Goal: Transaction & Acquisition: Purchase product/service

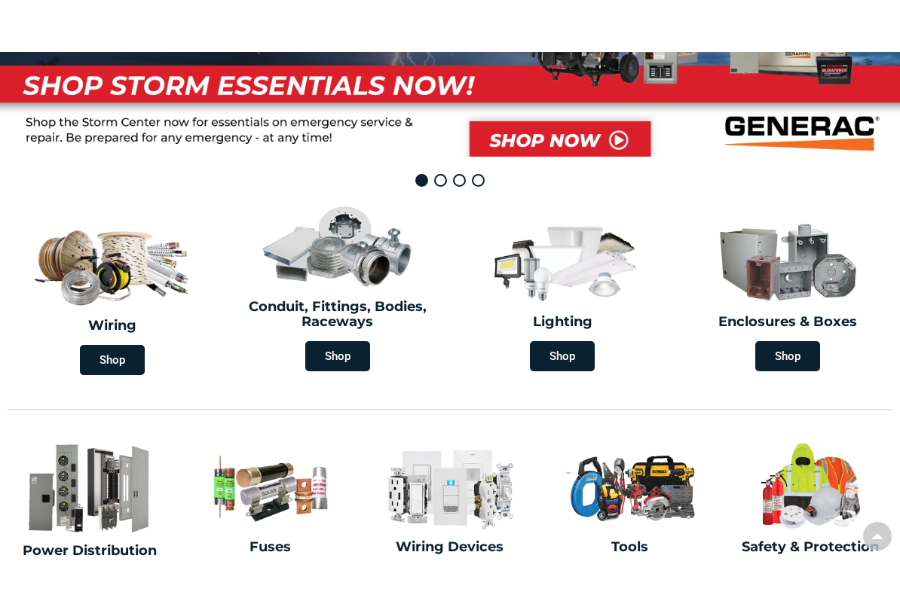
scroll to position [303, 0]
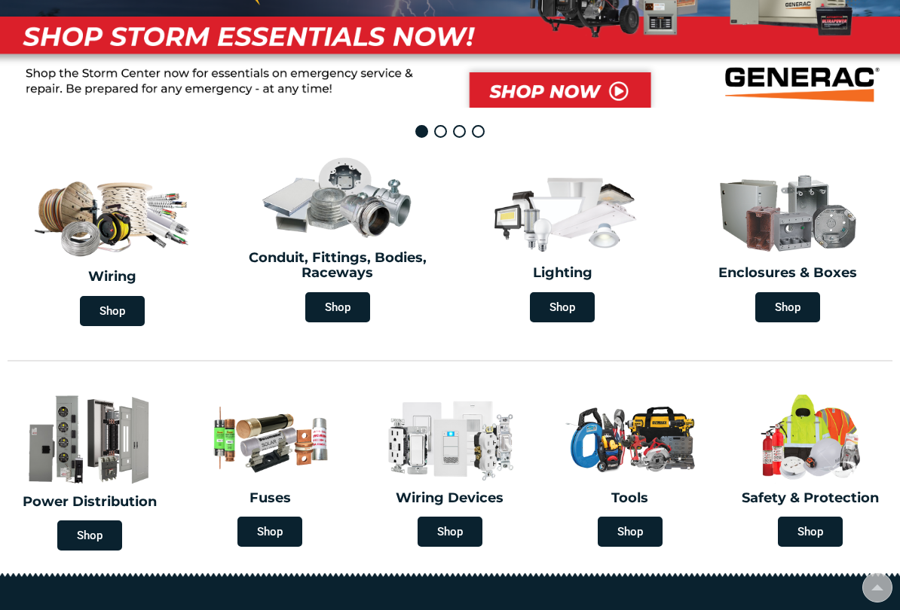
click at [796, 300] on span "Shop" at bounding box center [787, 307] width 65 height 30
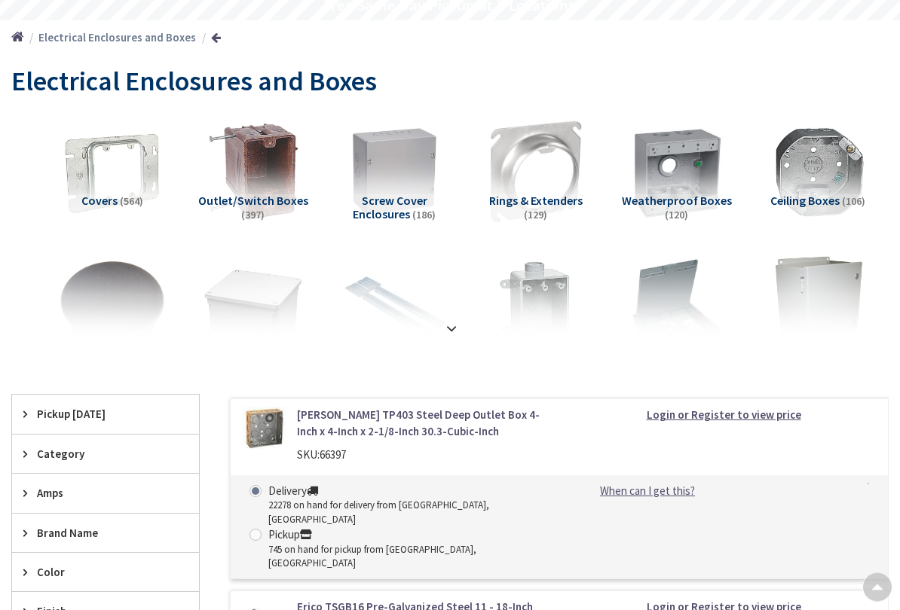
scroll to position [172, 0]
click at [459, 329] on strong at bounding box center [451, 328] width 18 height 17
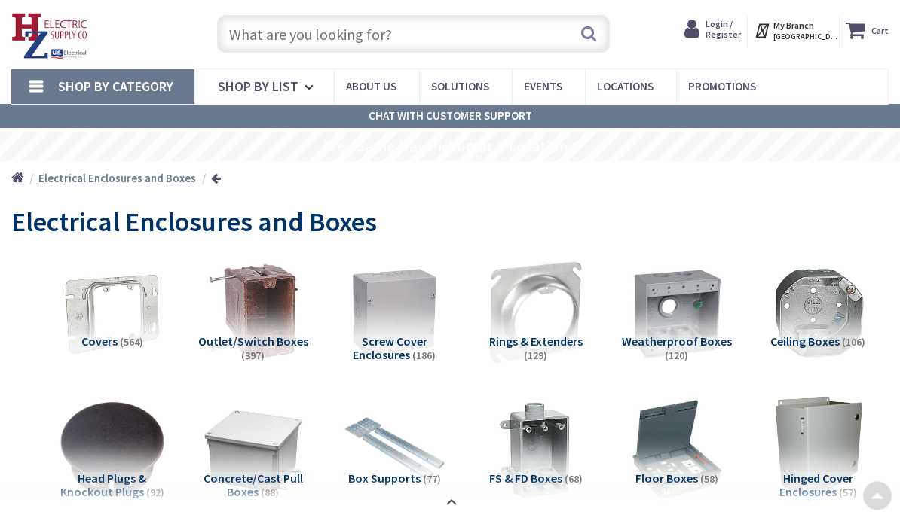
scroll to position [0, 0]
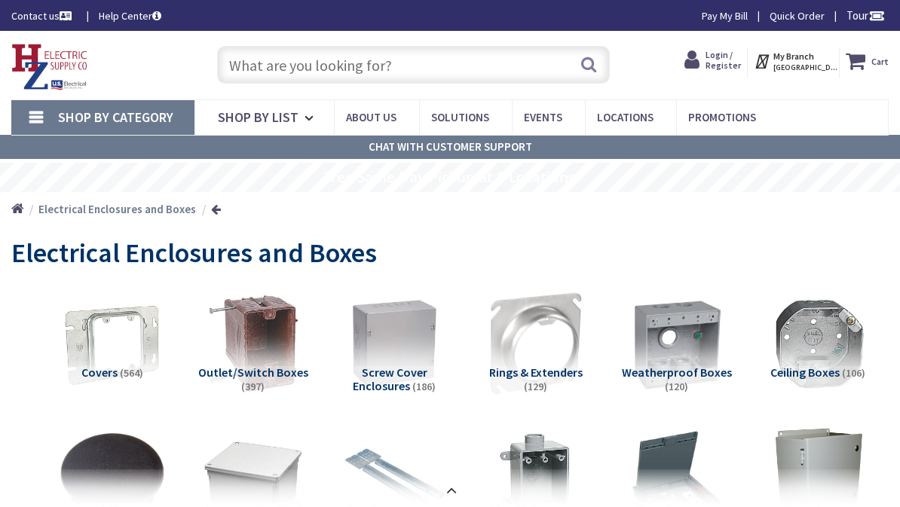
click at [295, 66] on input "text" at bounding box center [413, 65] width 393 height 38
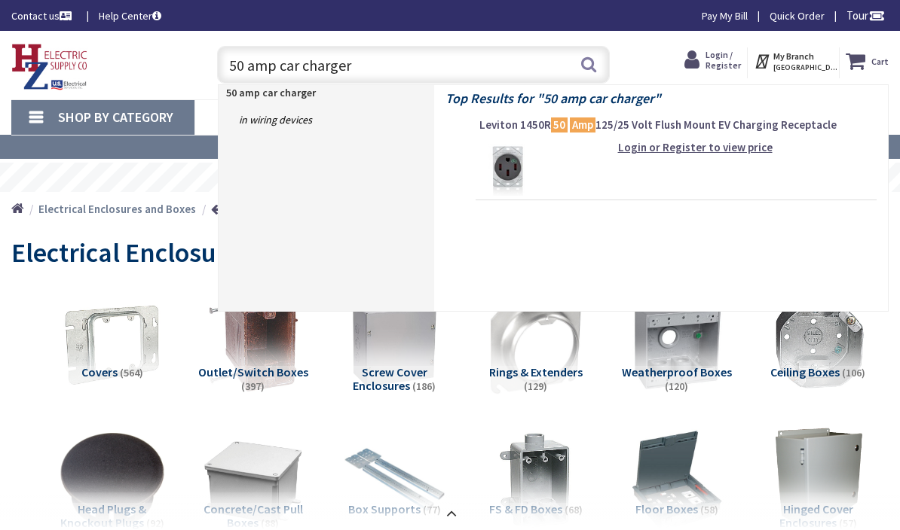
type input "50 amp car charger"
click at [592, 63] on button "Search" at bounding box center [589, 64] width 20 height 34
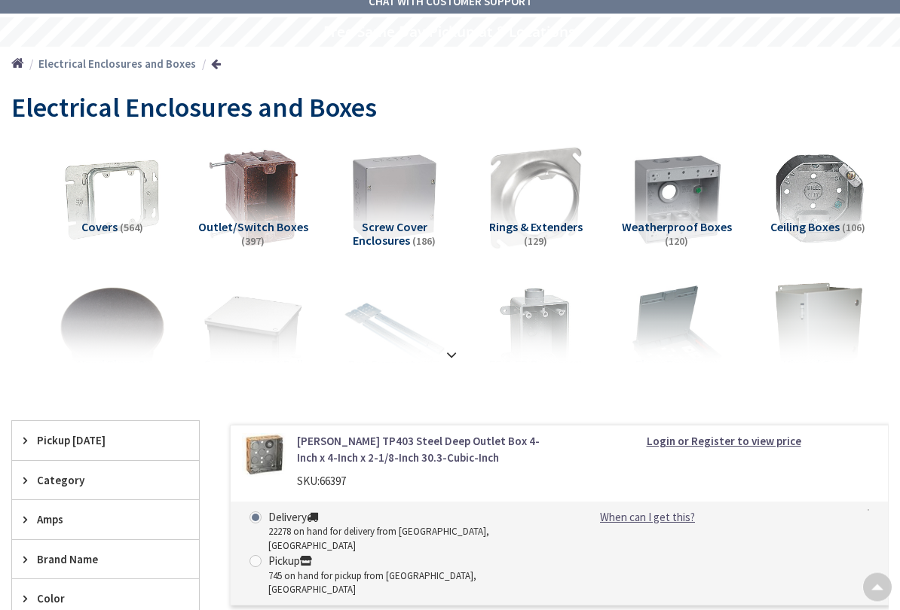
scroll to position [145, 0]
click at [690, 215] on img at bounding box center [676, 197] width 105 height 105
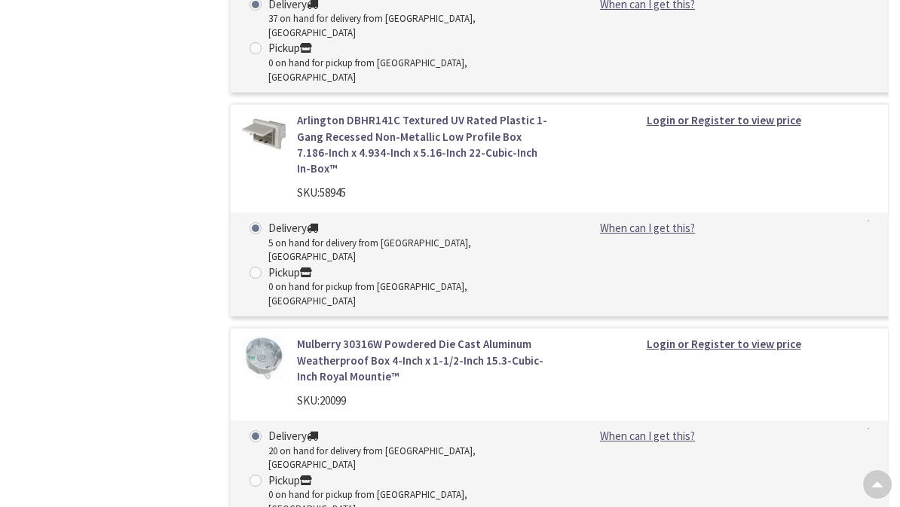
scroll to position [14808, 0]
